Goal: Find contact information: Obtain details needed to contact an individual or organization

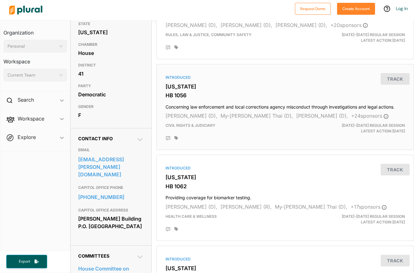
scroll to position [114, 0]
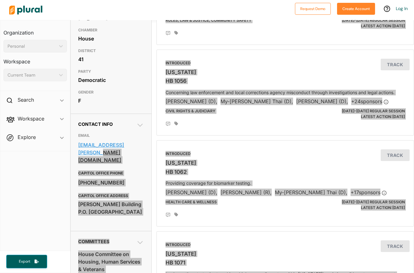
click at [78, 147] on body "Request Demo Create Account Log In Organization Personal ic_keyboard_arrow_down…" at bounding box center [207, 136] width 414 height 273
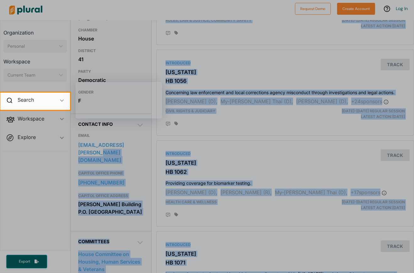
click at [125, 155] on div at bounding box center [207, 191] width 414 height 163
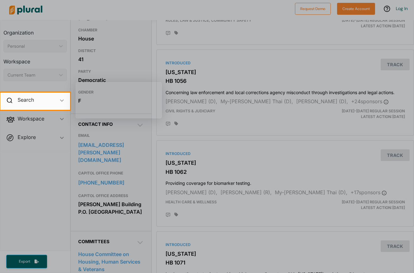
click at [142, 153] on div at bounding box center [207, 191] width 414 height 163
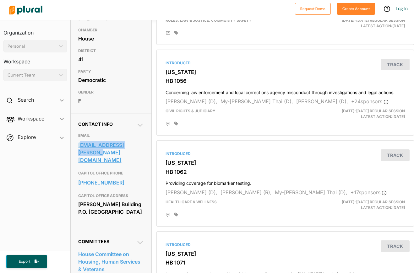
drag, startPoint x: 146, startPoint y: 144, endPoint x: 80, endPoint y: 146, distance: 65.4
click at [80, 146] on div "Contact Info EMAIL my-linh.thai@leg.wa.gov CAPITOL OFFICE PHONE 360-786-7926 CA…" at bounding box center [111, 172] width 80 height 117
click at [80, 146] on link "my-linh.thai@leg.wa.gov" at bounding box center [110, 152] width 65 height 25
click at [145, 143] on div "Contact Info EMAIL my-linh.thai@leg.wa.gov CAPITOL OFFICE PHONE 360-786-7926 CA…" at bounding box center [111, 172] width 80 height 117
drag, startPoint x: 147, startPoint y: 145, endPoint x: 75, endPoint y: 146, distance: 71.9
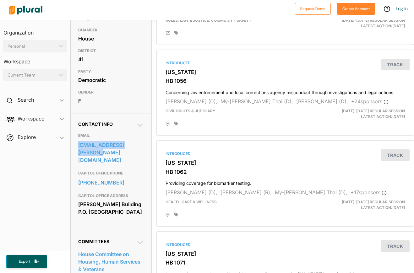
click at [75, 146] on div "Contact Info EMAIL my-linh.thai@leg.wa.gov CAPITOL OFFICE PHONE 360-786-7926 CA…" at bounding box center [111, 172] width 80 height 117
copy link "my-linh.thai@leg.wa.gov"
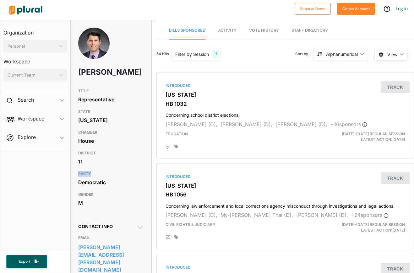
drag, startPoint x: 93, startPoint y: 185, endPoint x: 97, endPoint y: 177, distance: 9.1
click at [96, 177] on div "TITLE Representative STATE Washington CHAMBER House DISTRICT 11 PARTY Democrati…" at bounding box center [111, 147] width 80 height 124
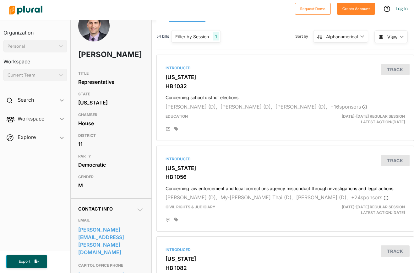
click at [111, 192] on div "GENDER M" at bounding box center [110, 182] width 65 height 21
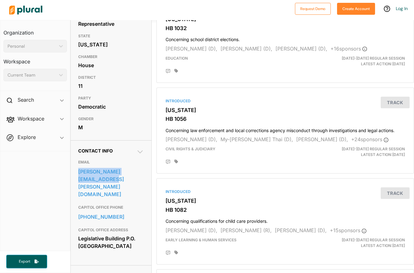
drag, startPoint x: 146, startPoint y: 191, endPoint x: 74, endPoint y: 183, distance: 73.0
click at [74, 183] on div "Contact Info EMAIL steve.bergquist@leg.wa.gov CAPITOL OFFICE PHONE 360-786-7862…" at bounding box center [111, 202] width 80 height 125
copy link "steve.bergquist@leg.wa.gov"
click at [138, 204] on h3 "CAPITOL OFFICE PHONE" at bounding box center [110, 208] width 65 height 8
drag, startPoint x: 146, startPoint y: 210, endPoint x: 79, endPoint y: 211, distance: 67.2
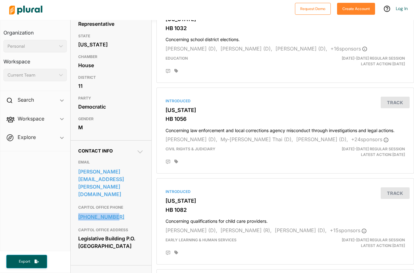
click at [79, 211] on div "Contact Info EMAIL steve.bergquist@leg.wa.gov CAPITOL OFFICE PHONE 360-786-7862…" at bounding box center [111, 202] width 80 height 125
copy link "360-786-7862"
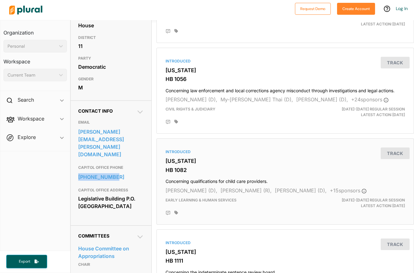
scroll to position [125, 0]
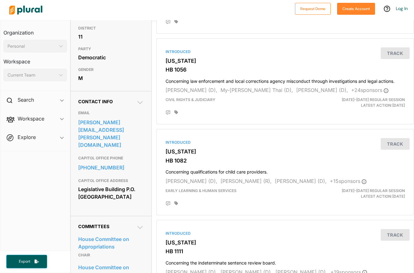
click at [113, 209] on div "EMAIL steve.bergquist@leg.wa.gov CAPITOL OFFICE PHONE 360-786-7862 CAPITOL OFFI…" at bounding box center [110, 156] width 65 height 104
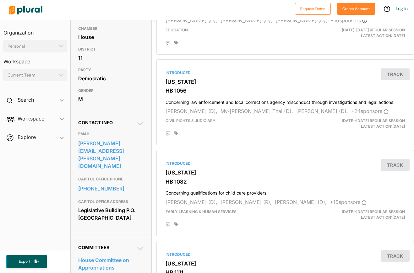
scroll to position [0, 0]
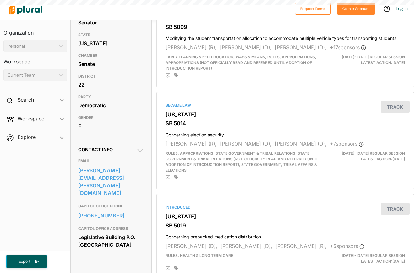
scroll to position [81, 0]
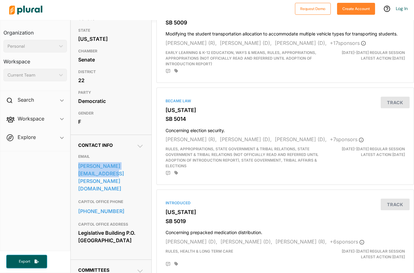
drag, startPoint x: 145, startPoint y: 185, endPoint x: 75, endPoint y: 178, distance: 70.4
click at [75, 178] on div "Contact Info EMAIL jessica.bateman@leg.wa.gov CAPITOL OFFICE PHONE 360-786-7642…" at bounding box center [111, 197] width 80 height 125
copy link "jessica.bateman@leg.wa.gov"
click at [132, 209] on link "360-786-7642" at bounding box center [110, 211] width 65 height 9
click at [123, 128] on div "GENDER F" at bounding box center [110, 118] width 65 height 21
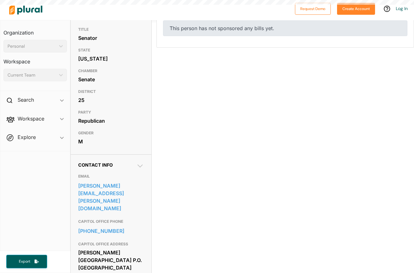
scroll to position [13, 0]
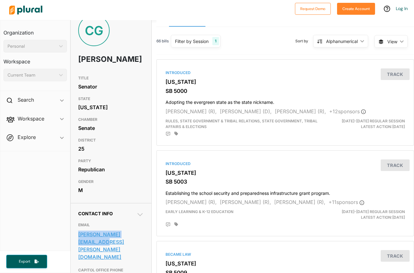
drag, startPoint x: 146, startPoint y: 248, endPoint x: 79, endPoint y: 249, distance: 67.2
click at [79, 249] on div "Contact Info EMAIL [PERSON_NAME][EMAIL_ADDRESS][PERSON_NAME][DOMAIN_NAME] CAPIT…" at bounding box center [111, 269] width 80 height 133
copy link "[PERSON_NAME][EMAIL_ADDRESS][PERSON_NAME][DOMAIN_NAME]"
click at [133, 195] on div "M" at bounding box center [110, 190] width 65 height 9
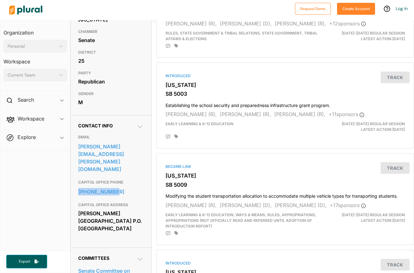
drag, startPoint x: 147, startPoint y: 180, endPoint x: 74, endPoint y: 181, distance: 73.5
click at [74, 181] on div "Contact Info EMAIL chris.gildon@leg.wa.gov CAPITOL OFFICE PHONE 360-786-7648 CA…" at bounding box center [111, 181] width 80 height 133
copy link "360-786-7648"
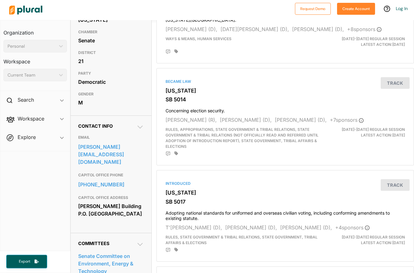
scroll to position [104, 0]
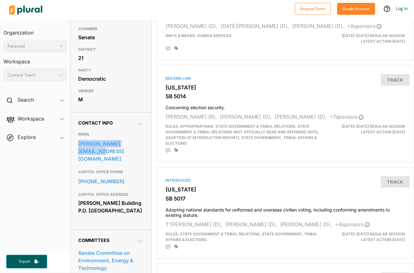
drag, startPoint x: 149, startPoint y: 154, endPoint x: 77, endPoint y: 155, distance: 71.6
click at [77, 155] on div "Contact Info EMAIL [PERSON_NAME][EMAIL_ADDRESS][DOMAIN_NAME] CAPITOL OFFICE PHO…" at bounding box center [111, 170] width 80 height 117
copy link "[PERSON_NAME][EMAIL_ADDRESS][DOMAIN_NAME]"
drag, startPoint x: 150, startPoint y: 179, endPoint x: 78, endPoint y: 179, distance: 72.2
click at [78, 179] on div "Contact Info EMAIL marko.liias@leg.wa.gov CAPITOL OFFICE PHONE 360-786-7640 CAP…" at bounding box center [111, 170] width 80 height 117
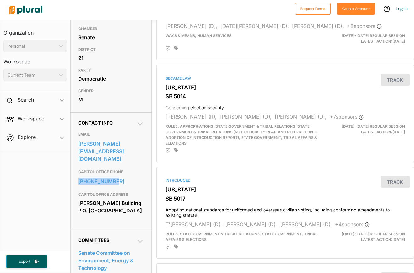
copy link "360-786-7640"
click at [111, 8] on div at bounding box center [149, 10] width 286 height 22
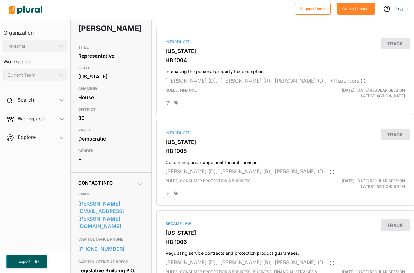
scroll to position [44, 0]
drag, startPoint x: 147, startPoint y: 220, endPoint x: 75, endPoint y: 214, distance: 71.6
click at [75, 214] on div "Contact Info EMAIL kristine.reeves@leg.wa.gov CAPITOL OFFICE PHONE 360-786-7830…" at bounding box center [111, 234] width 80 height 125
copy link "kristine.reeves@leg.wa.gov"
click at [140, 134] on h3 "PARTY" at bounding box center [110, 130] width 65 height 8
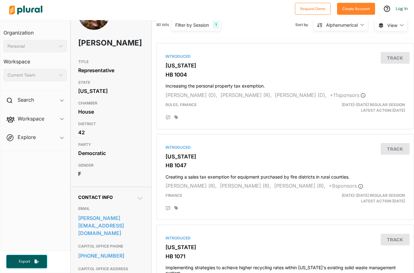
scroll to position [42, 0]
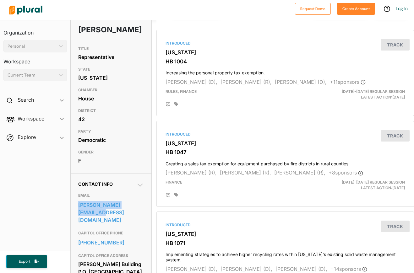
drag, startPoint x: 148, startPoint y: 205, endPoint x: 75, endPoint y: 206, distance: 72.9
click at [75, 206] on div "Contact Info EMAIL alicia.rule@leg.wa.gov CAPITOL OFFICE PHONE 360-786-7980 CAP…" at bounding box center [111, 232] width 80 height 117
copy link "alicia.rule@leg.wa.gov"
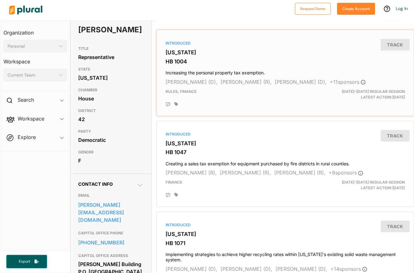
click at [241, 32] on div "Introduced Washington HB 1004 Increasing the personal property tax exemption. M…" at bounding box center [285, 73] width 258 height 86
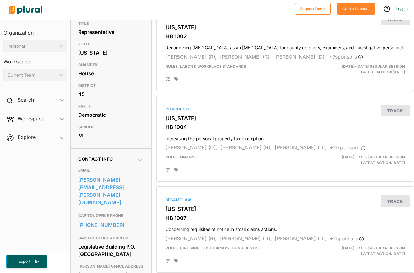
scroll to position [68, 0]
drag, startPoint x: 145, startPoint y: 202, endPoint x: 75, endPoint y: 192, distance: 70.8
click at [75, 192] on div "Contact Info EMAIL [PERSON_NAME][EMAIL_ADDRESS][PERSON_NAME][DOMAIN_NAME] CAPIT…" at bounding box center [111, 221] width 80 height 146
copy link "[PERSON_NAME][EMAIL_ADDRESS][PERSON_NAME][DOMAIN_NAME]"
